Goal: Transaction & Acquisition: Purchase product/service

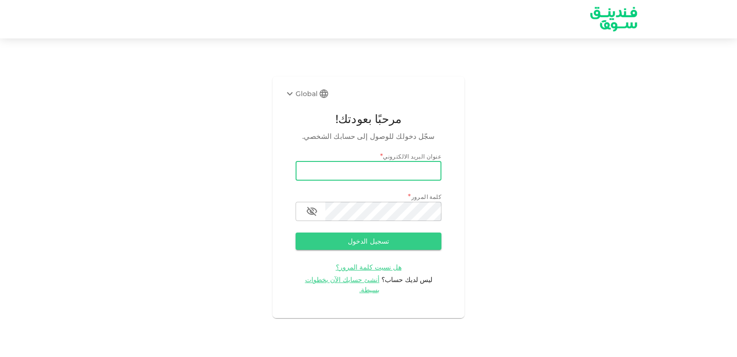
click at [367, 171] on input "email" at bounding box center [369, 170] width 146 height 19
type input "[EMAIL_ADDRESS][DOMAIN_NAME]"
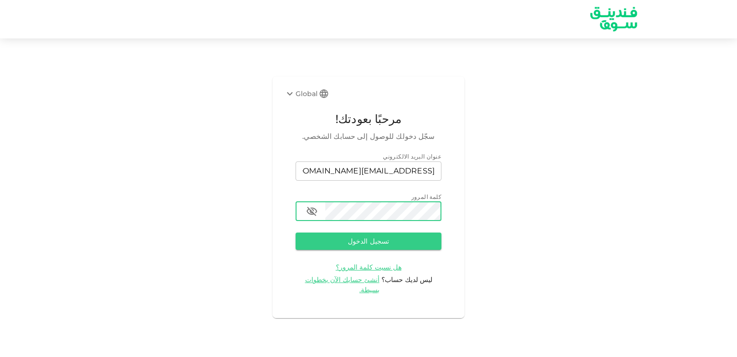
click at [317, 214] on icon "button" at bounding box center [312, 211] width 12 height 12
click at [414, 237] on button "تسجيل الدخول" at bounding box center [369, 240] width 146 height 17
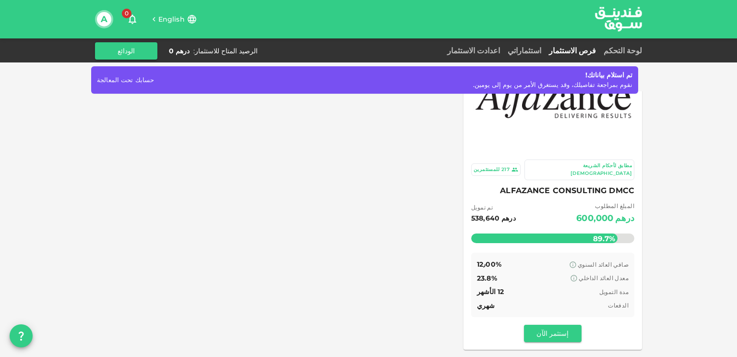
scroll to position [59, 0]
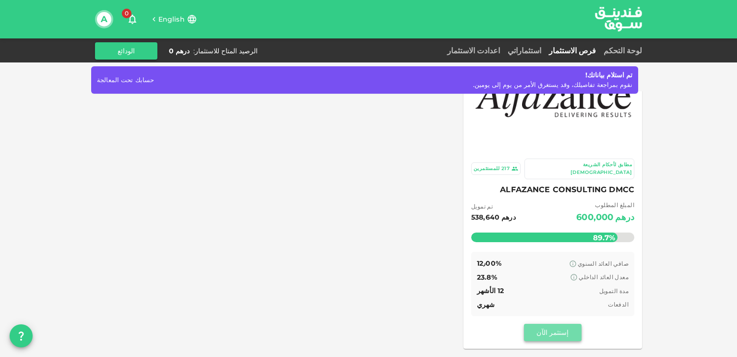
click at [538, 324] on button "إستثمر الآن" at bounding box center [553, 332] width 58 height 17
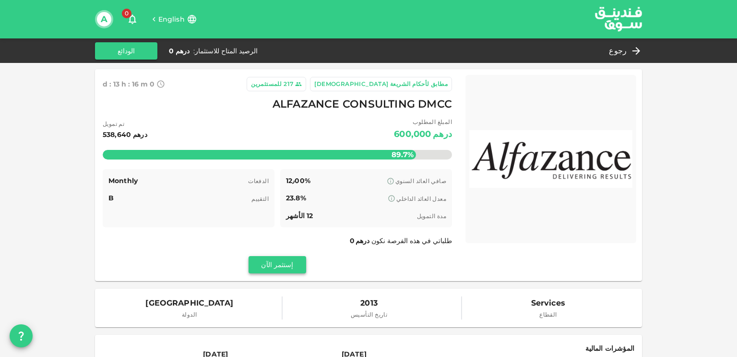
click at [286, 268] on button "إستثمر الآن" at bounding box center [278, 264] width 58 height 17
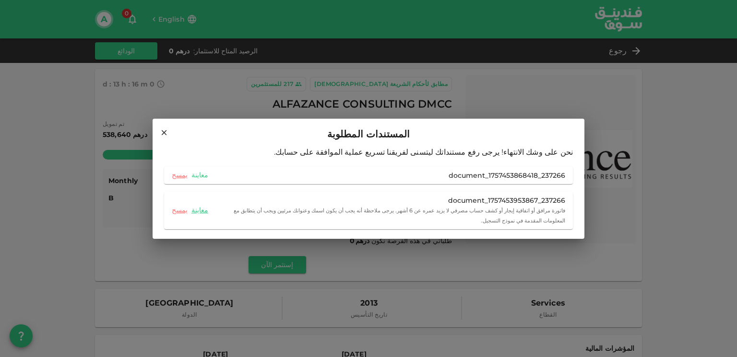
click at [198, 176] on link "معاينة" at bounding box center [200, 174] width 17 height 9
click at [200, 210] on link "معاينة" at bounding box center [200, 209] width 17 height 9
click at [273, 204] on div "237266_document_1757453953867" at bounding box center [388, 200] width 353 height 10
click at [251, 171] on div "237266_document_1757453868418 [PERSON_NAME]" at bounding box center [368, 175] width 401 height 10
click at [177, 216] on div "237266_document_1757453953867 فاتورة مرافق أو اتفاقية إيجار أو كشف حساب مصرفي ل…" at bounding box center [368, 210] width 401 height 30
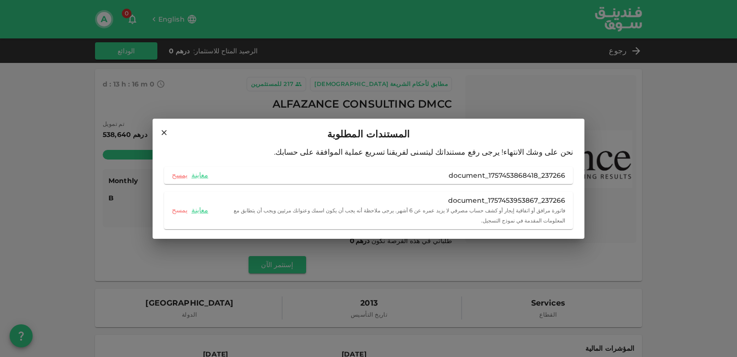
click at [186, 210] on link "يمسح" at bounding box center [180, 209] width 16 height 9
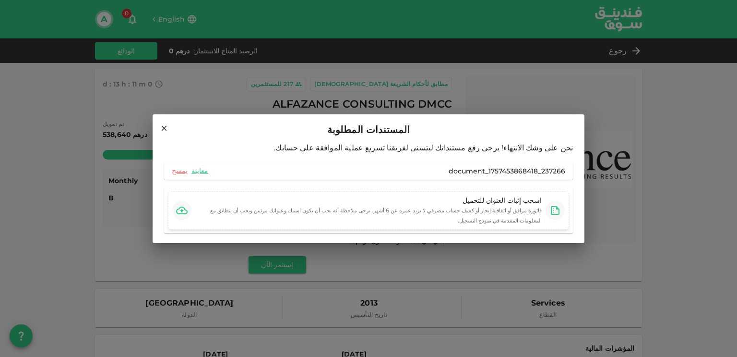
click at [181, 206] on icon "button" at bounding box center [182, 210] width 12 height 8
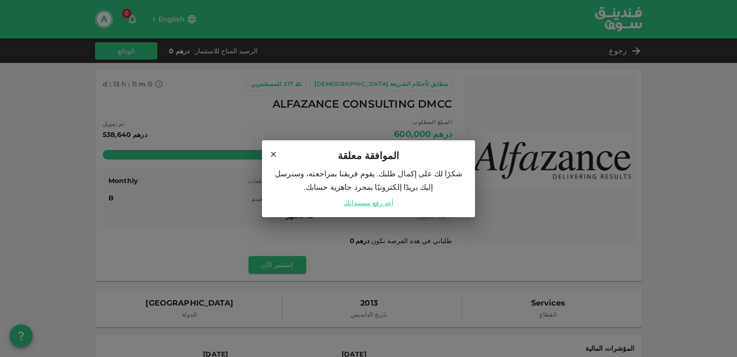
click at [275, 150] on icon at bounding box center [273, 154] width 9 height 9
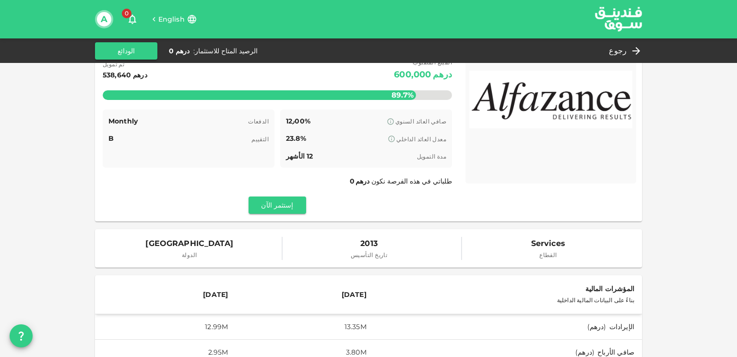
scroll to position [74, 0]
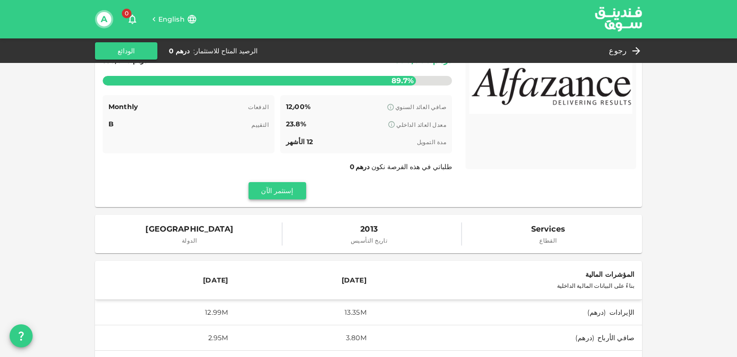
click at [287, 192] on button "إستثمر الآن" at bounding box center [278, 190] width 58 height 17
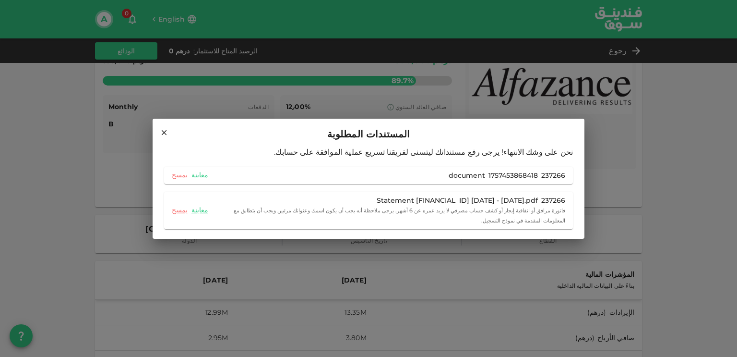
click at [162, 128] on h2 "المستندات المطلوبة" at bounding box center [369, 132] width 432 height 27
click at [159, 126] on h2 "المستندات المطلوبة" at bounding box center [369, 132] width 432 height 27
click at [165, 131] on icon at bounding box center [164, 132] width 5 height 5
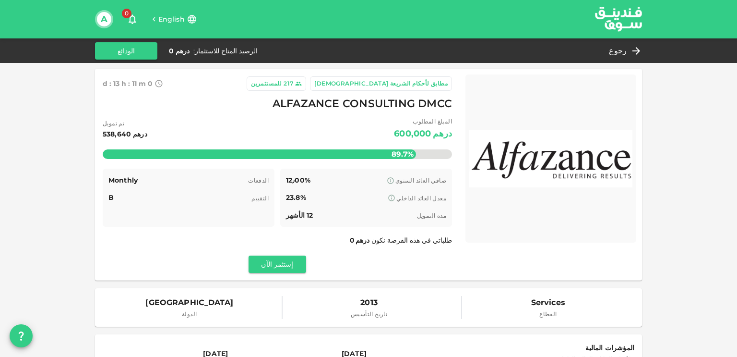
scroll to position [0, 0]
click at [138, 56] on button "الودائع" at bounding box center [126, 50] width 62 height 17
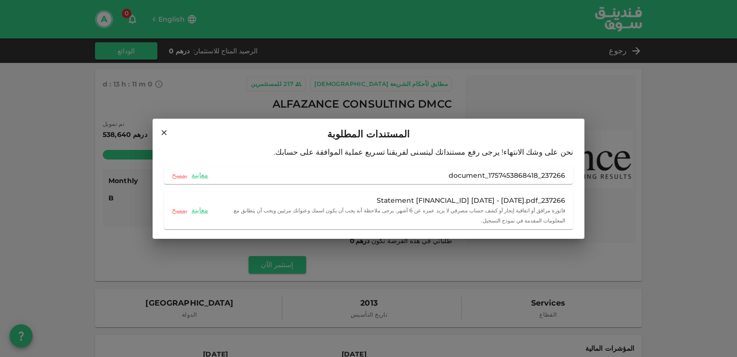
click at [166, 131] on icon at bounding box center [164, 132] width 9 height 9
